Goal: Task Accomplishment & Management: Complete application form

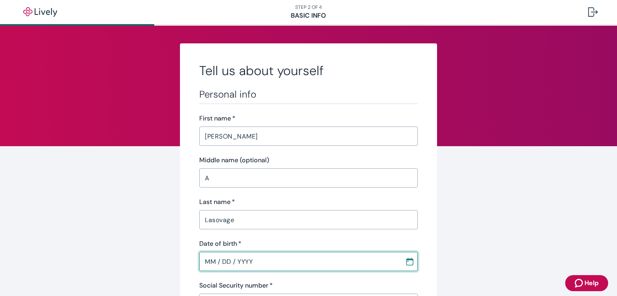
click at [338, 261] on input "MM / DD / YYYY" at bounding box center [299, 261] width 200 height 16
type input "[DATE]"
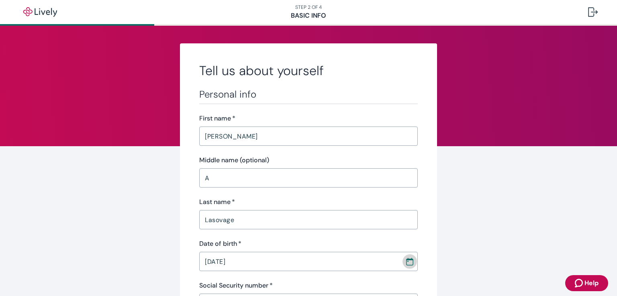
scroll to position [15, 0]
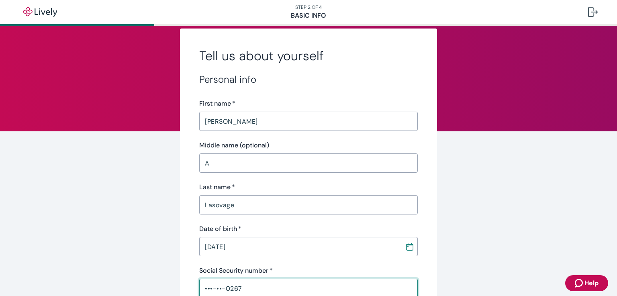
type input "•••-••-0267"
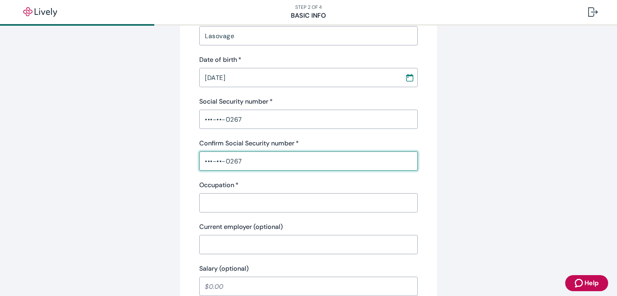
type input "•••-••-0267"
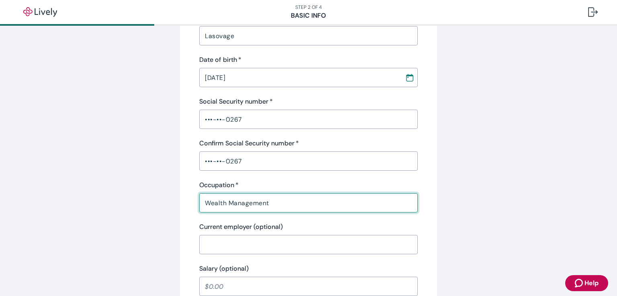
type input "Wealth Management"
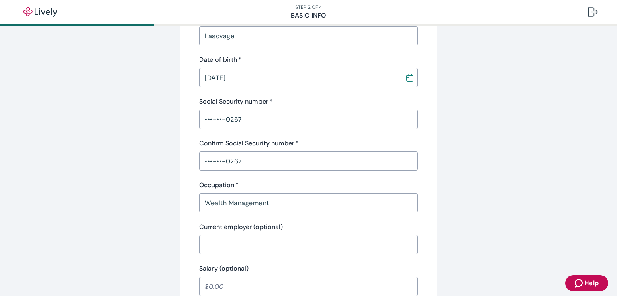
scroll to position [386, 0]
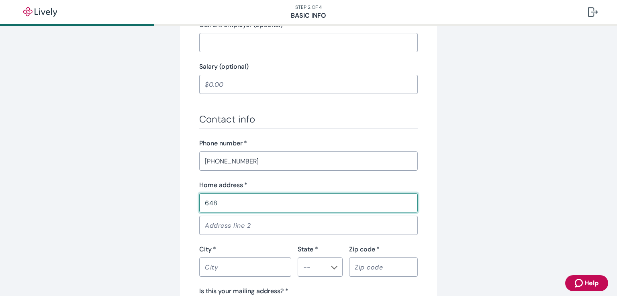
type input "[STREET_ADDRESS]"
type input "[GEOGRAPHIC_DATA]"
type input "MI"
type input "48009"
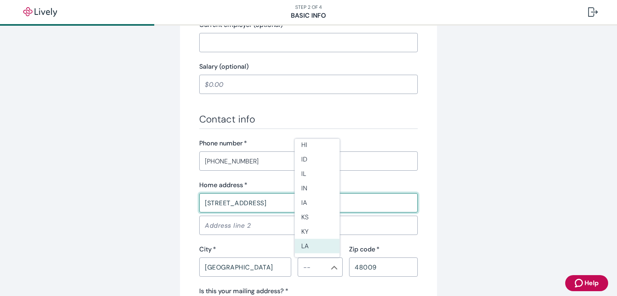
scroll to position [310, 0]
click at [307, 214] on li "MI" at bounding box center [317, 215] width 45 height 14
type input "MI"
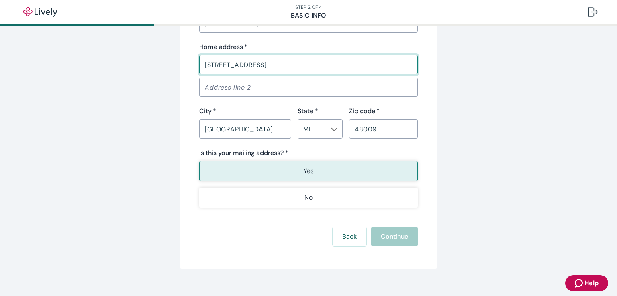
scroll to position [534, 0]
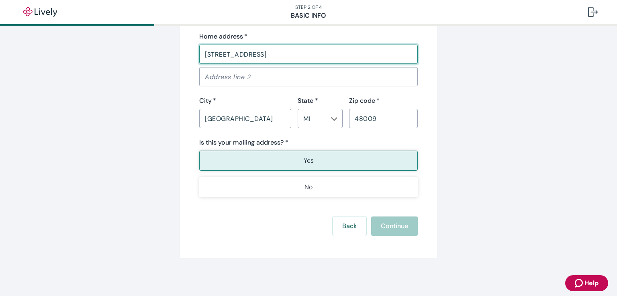
click at [359, 157] on button "Yes" at bounding box center [308, 161] width 218 height 20
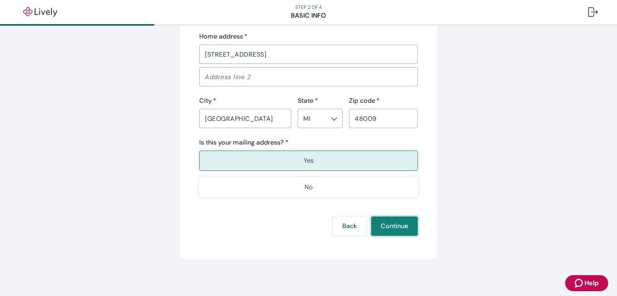
click at [385, 224] on button "Continue" at bounding box center [394, 225] width 47 height 19
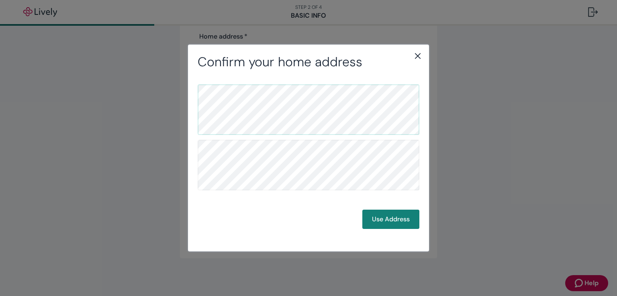
click at [385, 224] on button "Use Address" at bounding box center [390, 219] width 57 height 19
click at [392, 216] on button "Use Address" at bounding box center [390, 219] width 57 height 19
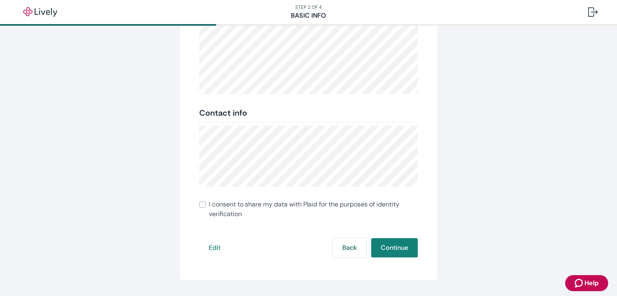
scroll to position [137, 0]
click at [199, 204] on input "I consent to share my data with Plaid for the purposes of identity verification" at bounding box center [202, 204] width 6 height 6
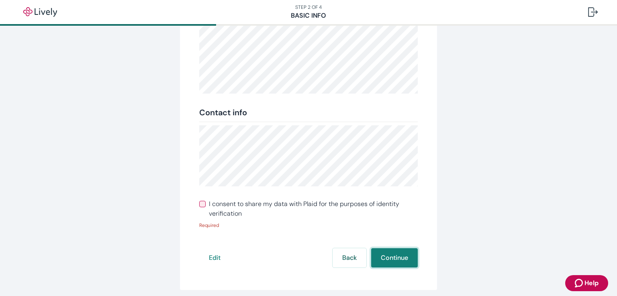
click at [387, 246] on div "Review your info Double-check to make sure everything is correct. We’ll use thi…" at bounding box center [308, 98] width 257 height 384
click at [202, 204] on input "I consent to share my data with Plaid for the purposes of identity verification" at bounding box center [202, 204] width 6 height 6
checkbox input "true"
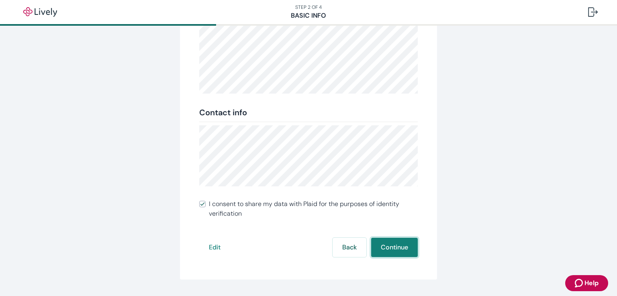
click at [387, 249] on button "Continue" at bounding box center [394, 247] width 47 height 19
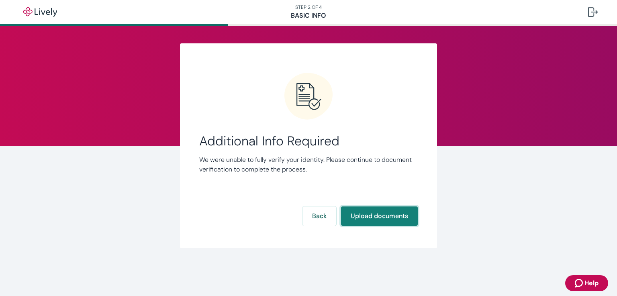
click at [365, 222] on button "Upload documents" at bounding box center [379, 215] width 77 height 19
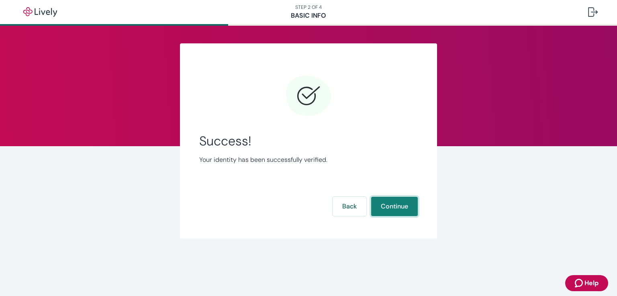
click at [391, 208] on button "Continue" at bounding box center [394, 206] width 47 height 19
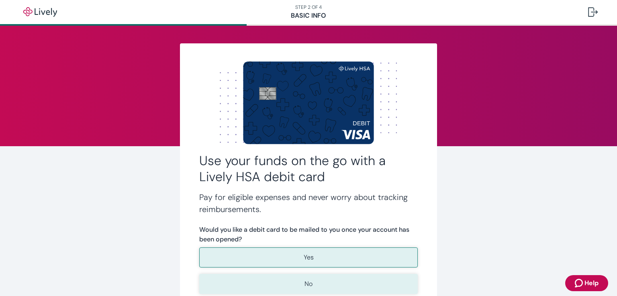
click at [316, 282] on button "No" at bounding box center [308, 284] width 218 height 20
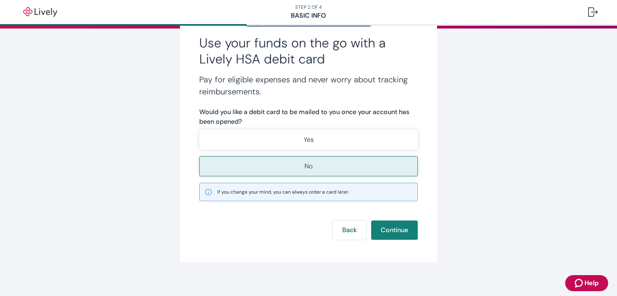
scroll to position [122, 0]
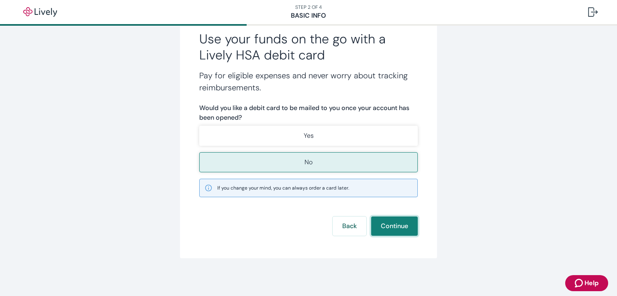
click at [394, 220] on button "Continue" at bounding box center [394, 225] width 47 height 19
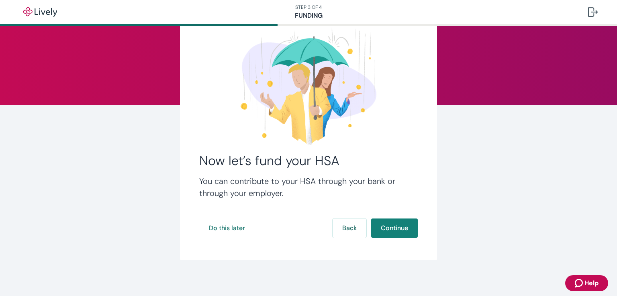
scroll to position [42, 0]
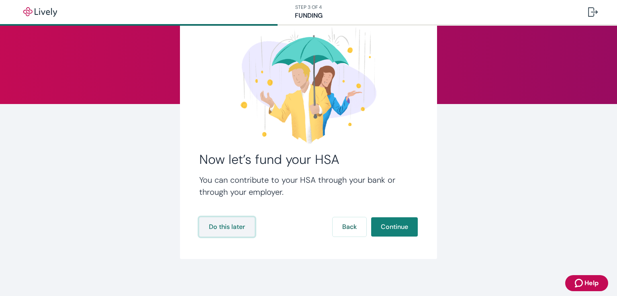
click at [224, 230] on button "Do this later" at bounding box center [226, 226] width 55 height 19
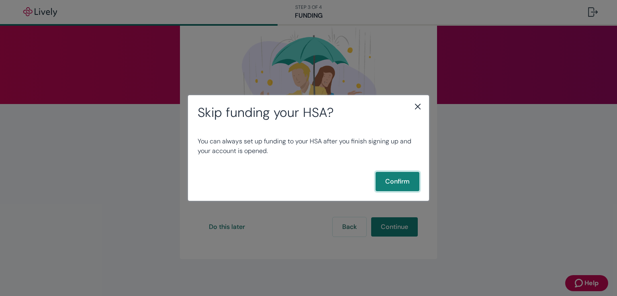
click at [403, 183] on button "Confirm" at bounding box center [397, 181] width 44 height 19
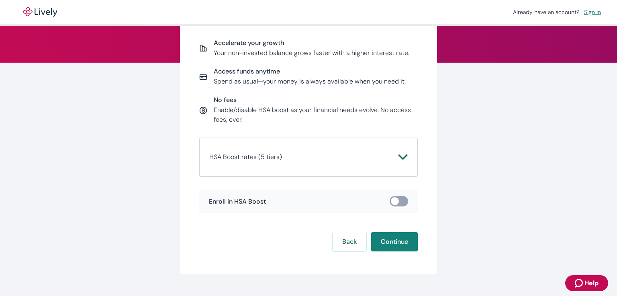
scroll to position [83, 0]
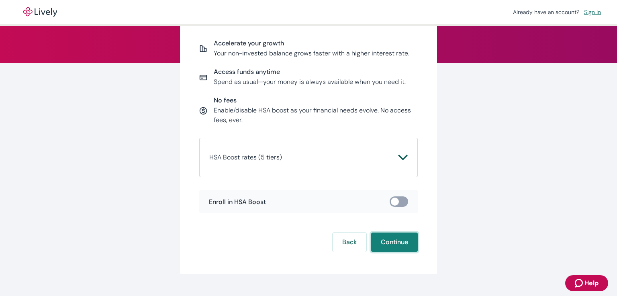
click at [397, 245] on button "Continue" at bounding box center [394, 241] width 47 height 19
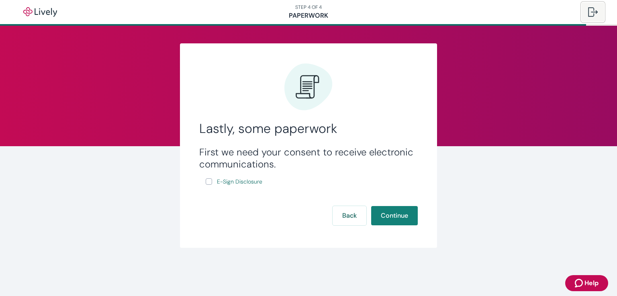
click at [588, 11] on div at bounding box center [593, 12] width 10 height 10
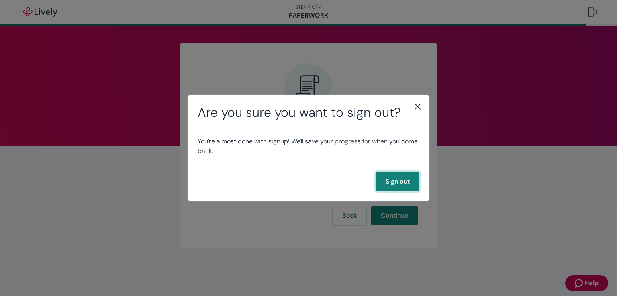
click at [394, 187] on button "Sign out" at bounding box center [397, 181] width 43 height 19
